Goal: Navigation & Orientation: Find specific page/section

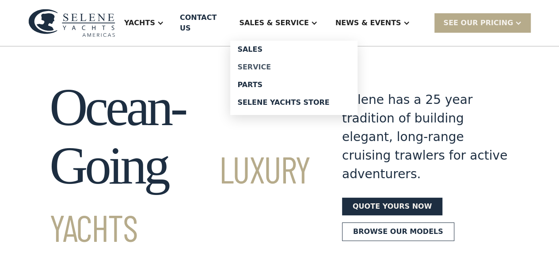
click at [269, 66] on div "Service" at bounding box center [293, 67] width 113 height 7
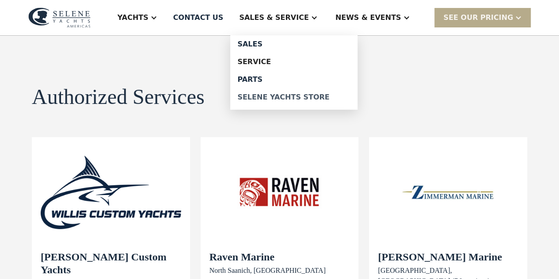
click at [284, 98] on div "Selene Yachts Store" at bounding box center [293, 97] width 113 height 7
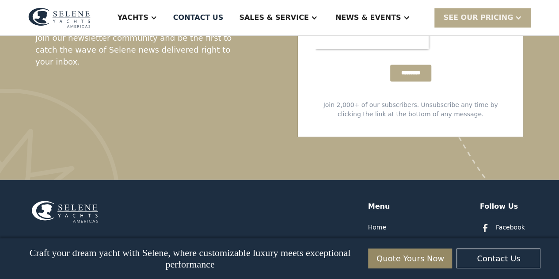
scroll to position [2368, 0]
